Goal: Transaction & Acquisition: Purchase product/service

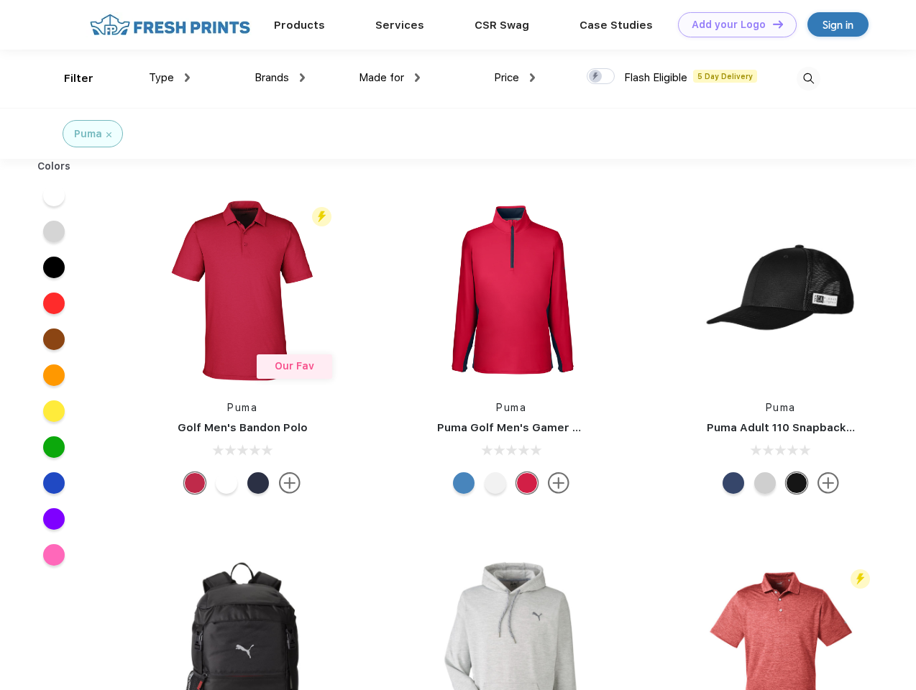
scroll to position [1, 0]
click at [732, 24] on link "Add your Logo Design Tool" at bounding box center [737, 24] width 119 height 25
click at [0, 0] on div "Design Tool" at bounding box center [0, 0] width 0 height 0
click at [771, 24] on link "Add your Logo Design Tool" at bounding box center [737, 24] width 119 height 25
click at [69, 78] on div "Filter" at bounding box center [78, 78] width 29 height 17
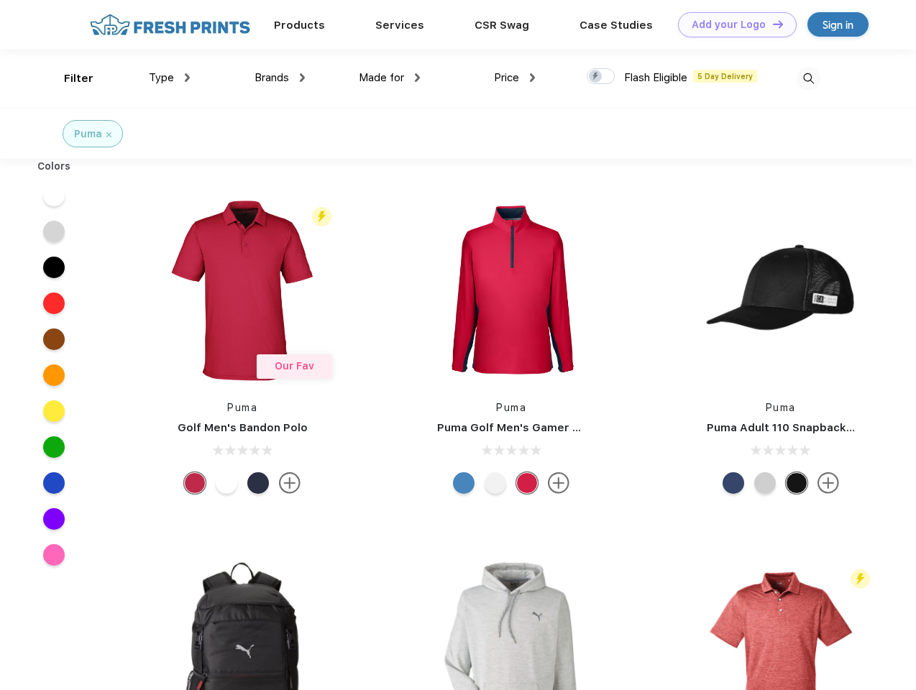
click at [170, 78] on span "Type" at bounding box center [161, 77] width 25 height 13
click at [280, 78] on span "Brands" at bounding box center [271, 77] width 34 height 13
click at [390, 78] on span "Made for" at bounding box center [381, 77] width 45 height 13
click at [515, 78] on span "Price" at bounding box center [506, 77] width 25 height 13
click at [601, 77] on div at bounding box center [600, 76] width 28 height 16
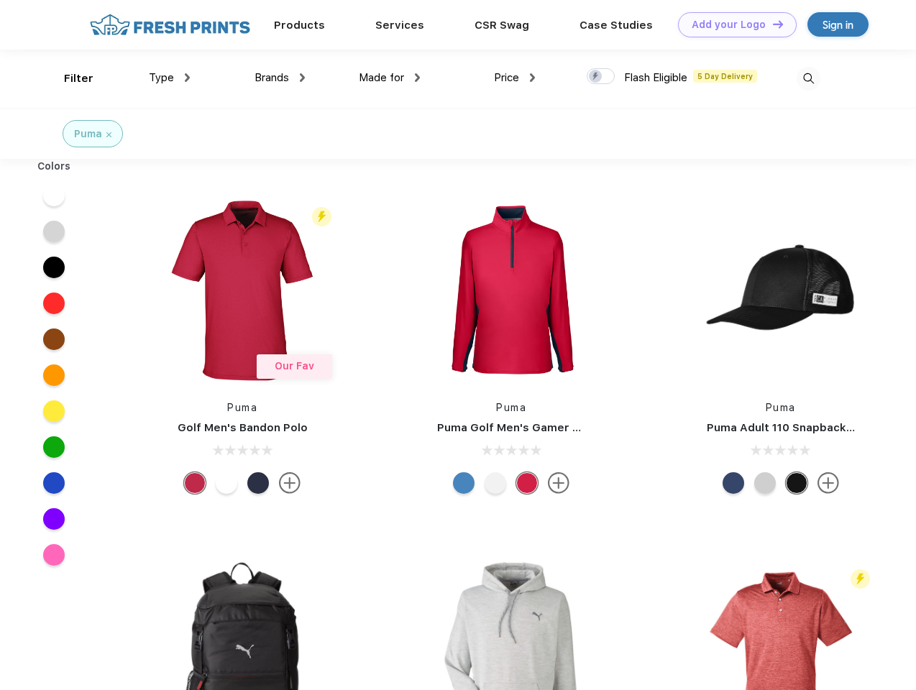
click at [596, 77] on input "checkbox" at bounding box center [590, 72] width 9 height 9
click at [808, 78] on img at bounding box center [808, 79] width 24 height 24
